Goal: Navigation & Orientation: Go to known website

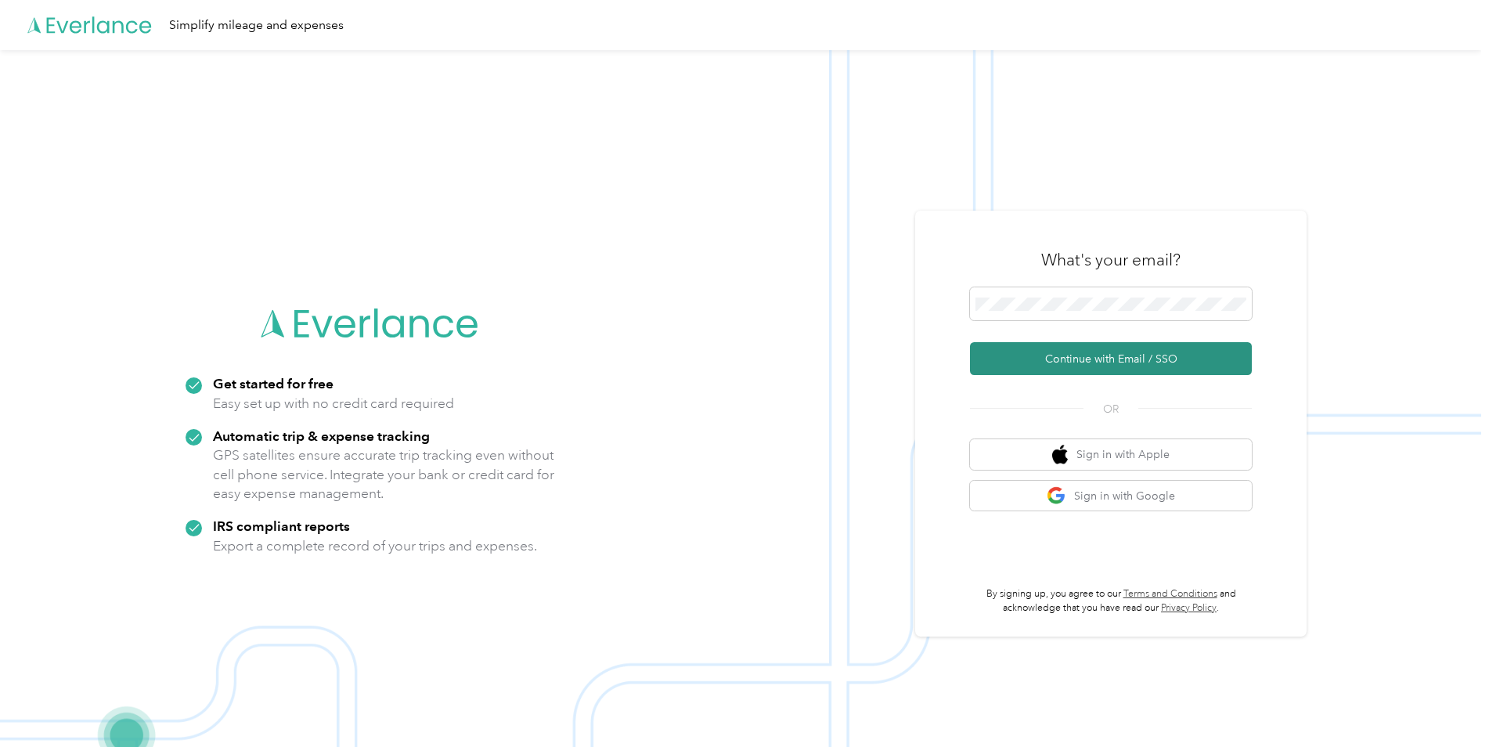
click at [1037, 350] on button "Continue with Email / SSO" at bounding box center [1111, 358] width 282 height 33
